Goal: Task Accomplishment & Management: Use online tool/utility

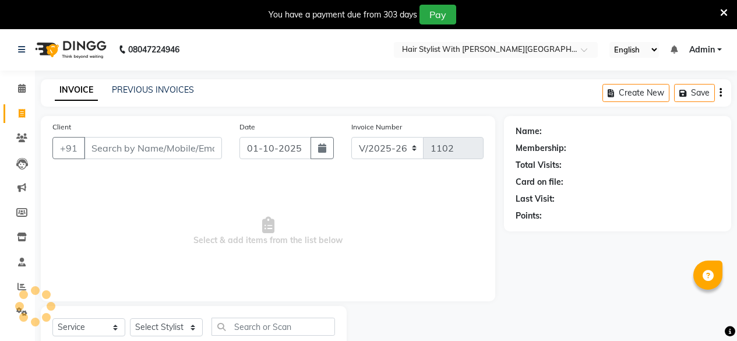
select select "7319"
select select "service"
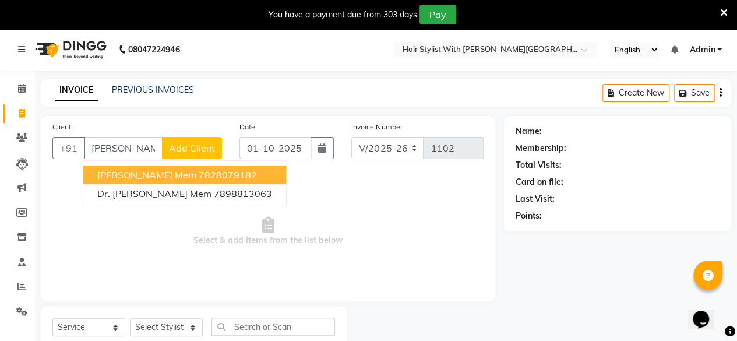
click at [199, 174] on ngb-highlight "7828079182" at bounding box center [228, 175] width 58 height 12
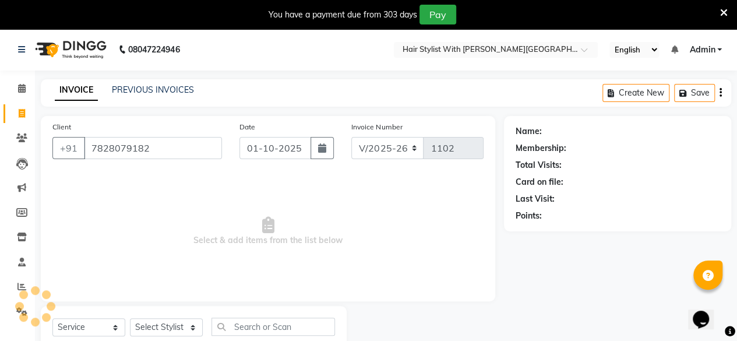
type input "7828079182"
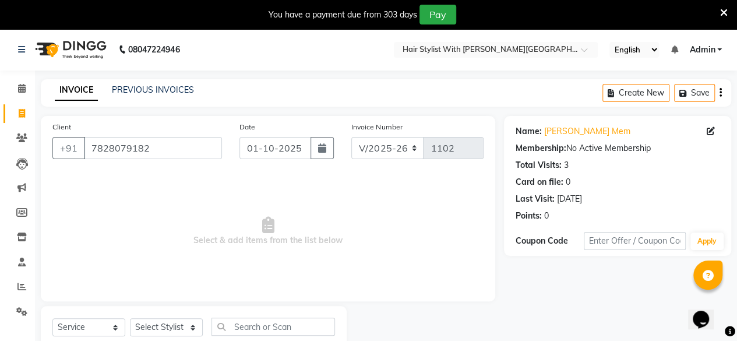
scroll to position [37, 0]
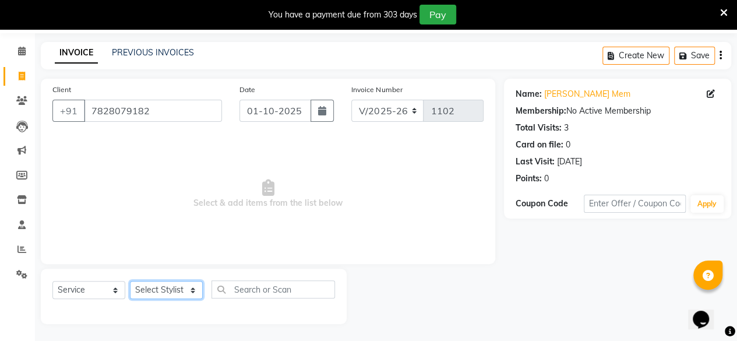
click at [172, 293] on select "Select Stylist [PERSON_NAME] [PERSON_NAME] [PERSON_NAME]" at bounding box center [166, 290] width 73 height 18
select select "62820"
click at [130, 281] on select "Select Stylist [PERSON_NAME] [PERSON_NAME] [PERSON_NAME]" at bounding box center [166, 290] width 73 height 18
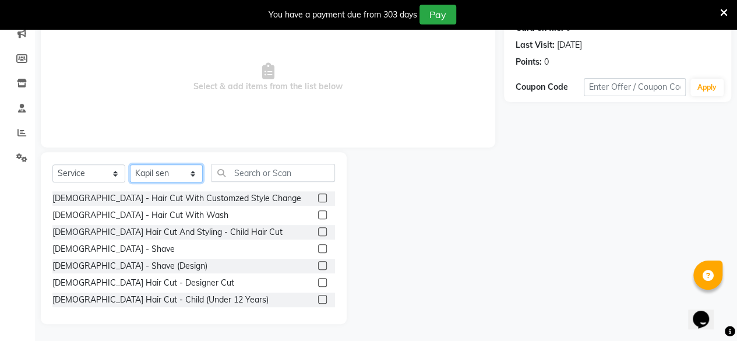
scroll to position [58, 0]
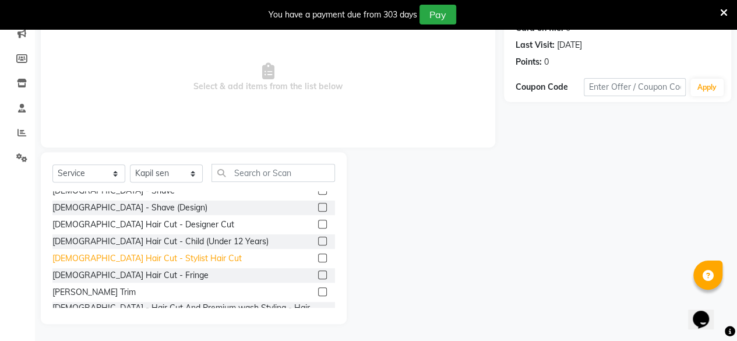
click at [139, 257] on div "[DEMOGRAPHIC_DATA] Hair Cut - Stylist Hair Cut" at bounding box center [146, 258] width 189 height 12
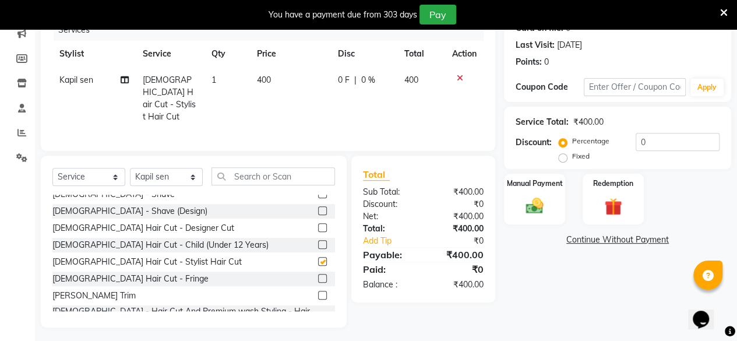
checkbox input "false"
click at [540, 207] on img at bounding box center [534, 205] width 30 height 21
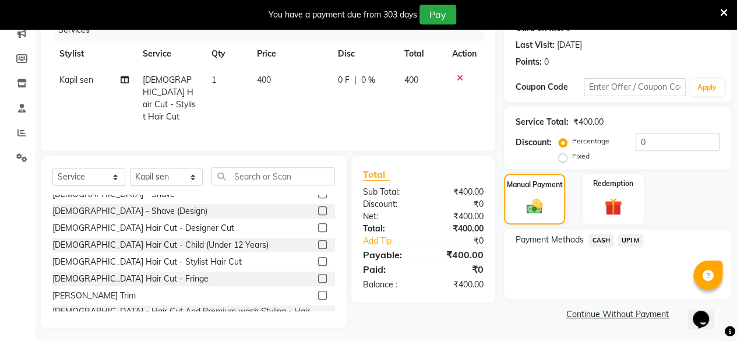
click at [634, 239] on span "UPI M" at bounding box center [630, 240] width 25 height 13
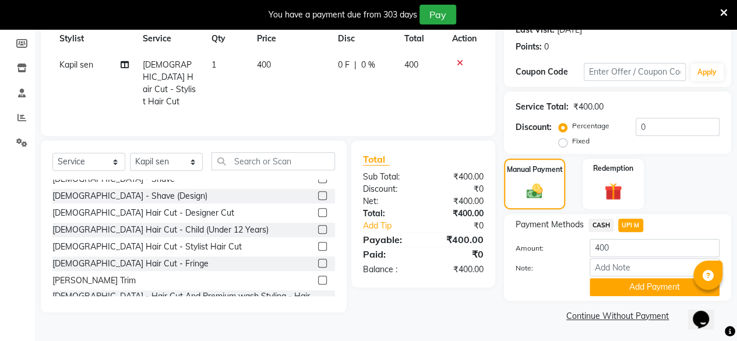
scroll to position [111, 0]
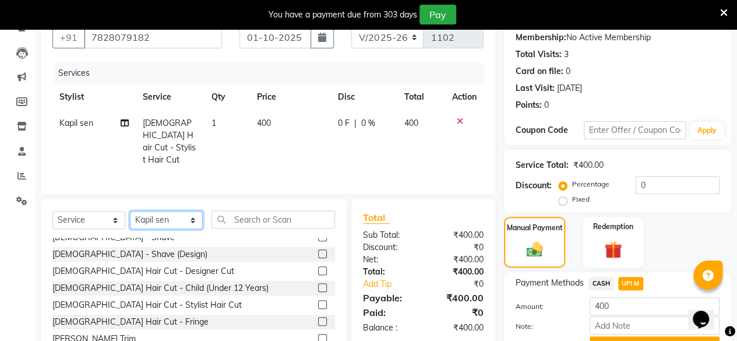
click at [162, 217] on select "Select Stylist [PERSON_NAME] [PERSON_NAME] [PERSON_NAME]" at bounding box center [166, 220] width 73 height 18
select select "71418"
click at [130, 211] on select "Select Stylist [PERSON_NAME] [PERSON_NAME] [PERSON_NAME]" at bounding box center [166, 220] width 73 height 18
click at [268, 213] on input "text" at bounding box center [272, 219] width 123 height 18
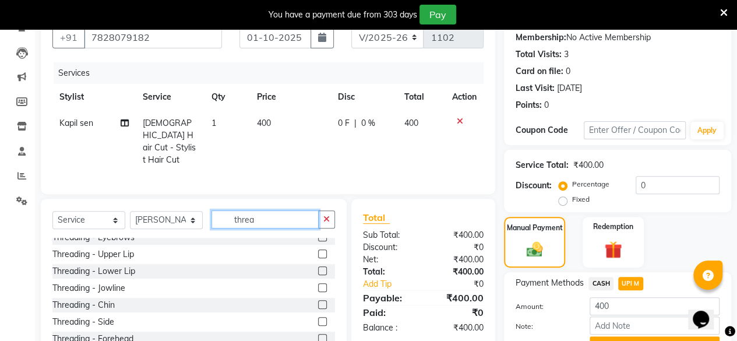
scroll to position [0, 0]
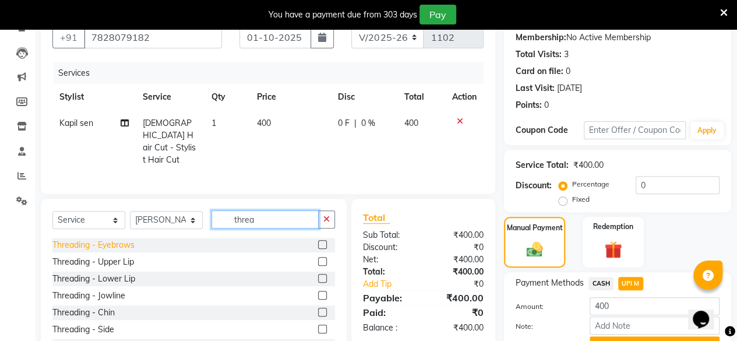
type input "threa"
click at [128, 242] on div "Threading - Eyebrows" at bounding box center [93, 245] width 82 height 12
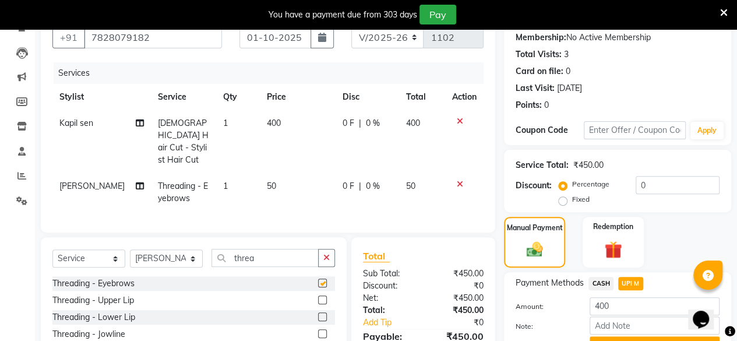
checkbox input "false"
click at [118, 295] on div "Threading - Upper Lip" at bounding box center [93, 300] width 82 height 12
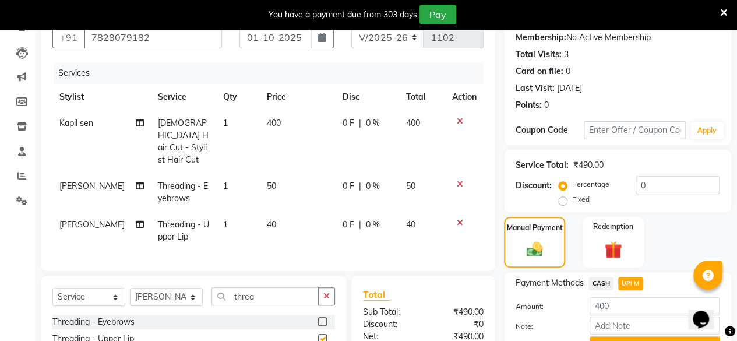
checkbox input "false"
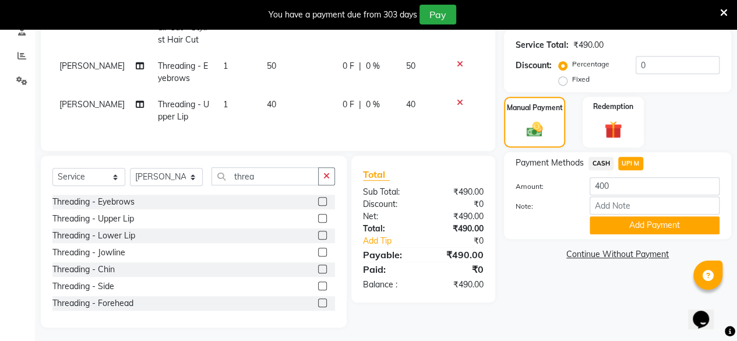
click at [127, 302] on div "Threading - Forehead" at bounding box center [92, 303] width 81 height 12
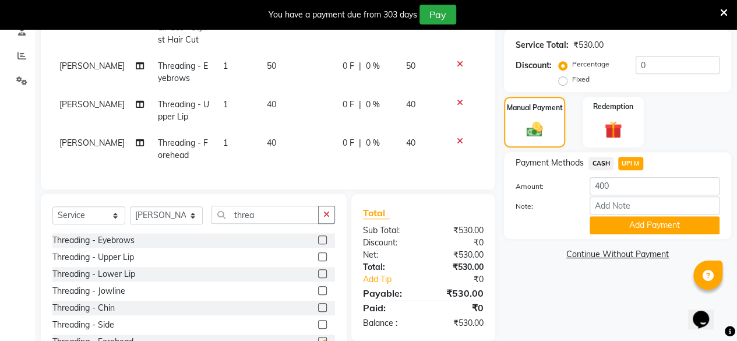
checkbox input "false"
click at [597, 221] on button "Add Payment" at bounding box center [654, 225] width 130 height 18
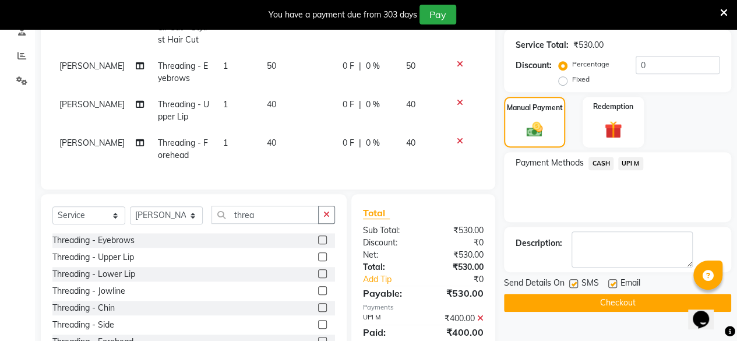
scroll to position [269, 0]
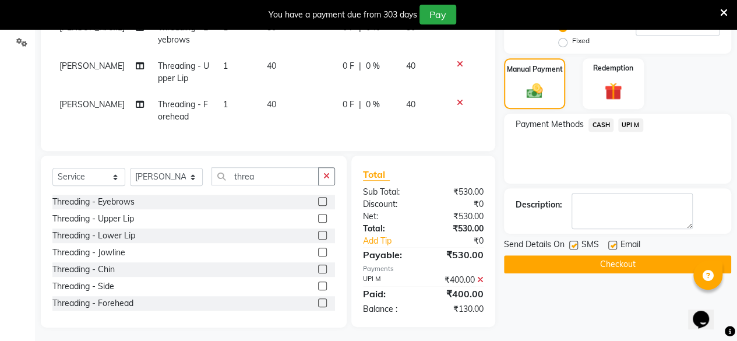
click at [481, 275] on icon at bounding box center [480, 279] width 6 height 8
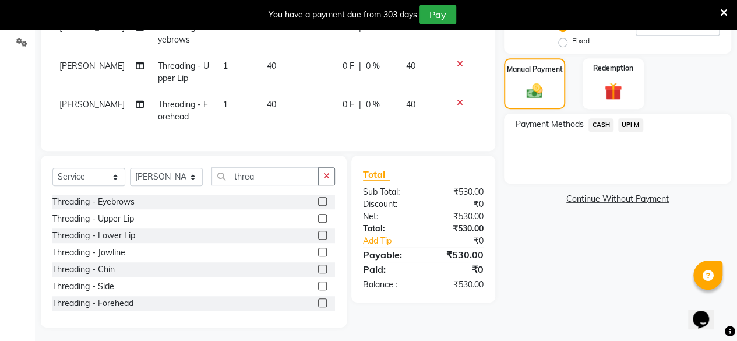
click at [624, 126] on span "UPI M" at bounding box center [630, 124] width 25 height 13
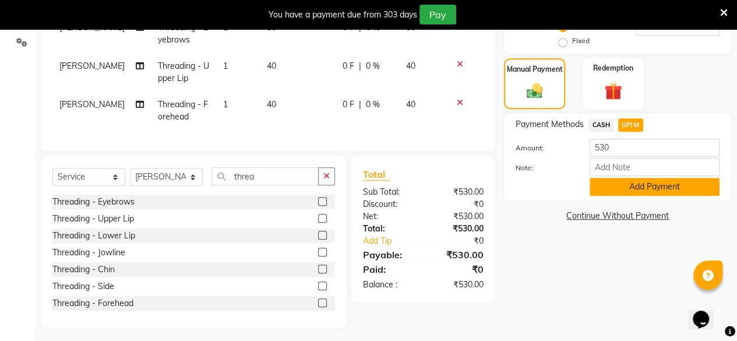
click at [633, 186] on button "Add Payment" at bounding box center [654, 187] width 130 height 18
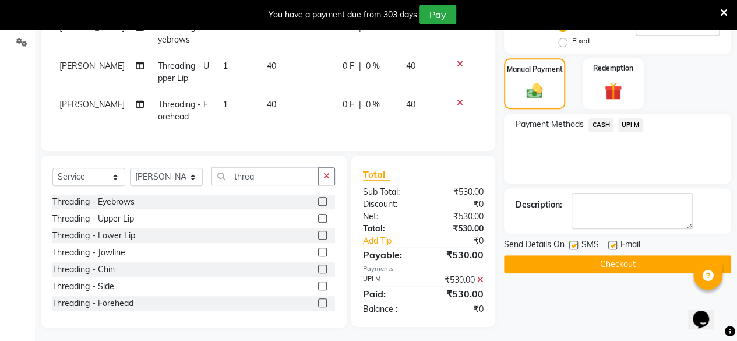
click at [632, 263] on button "Checkout" at bounding box center [617, 264] width 227 height 18
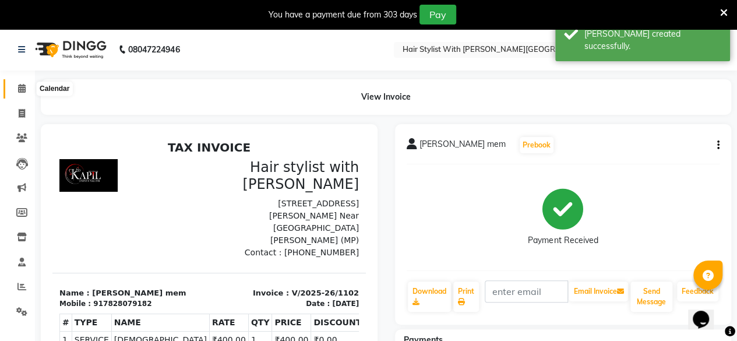
click at [20, 87] on icon at bounding box center [22, 88] width 8 height 9
